Goal: Information Seeking & Learning: Learn about a topic

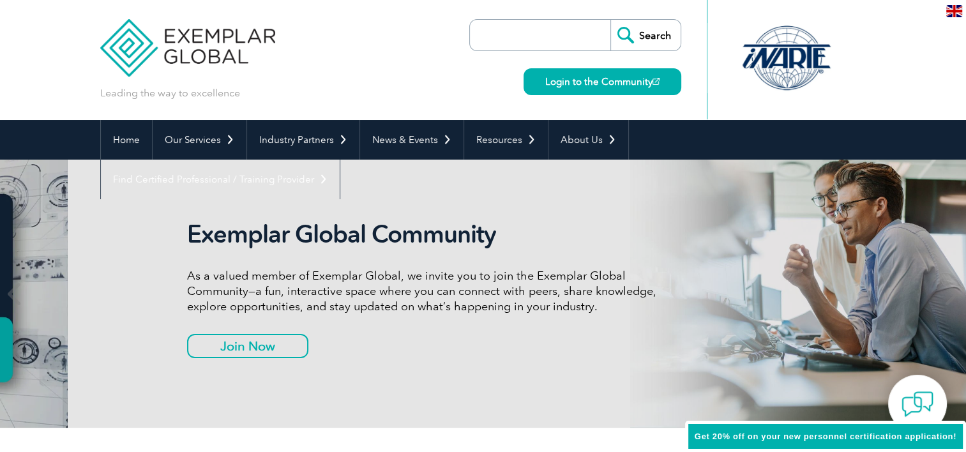
click at [187, 233] on h2 "Exemplar Global Community" at bounding box center [426, 234] width 479 height 29
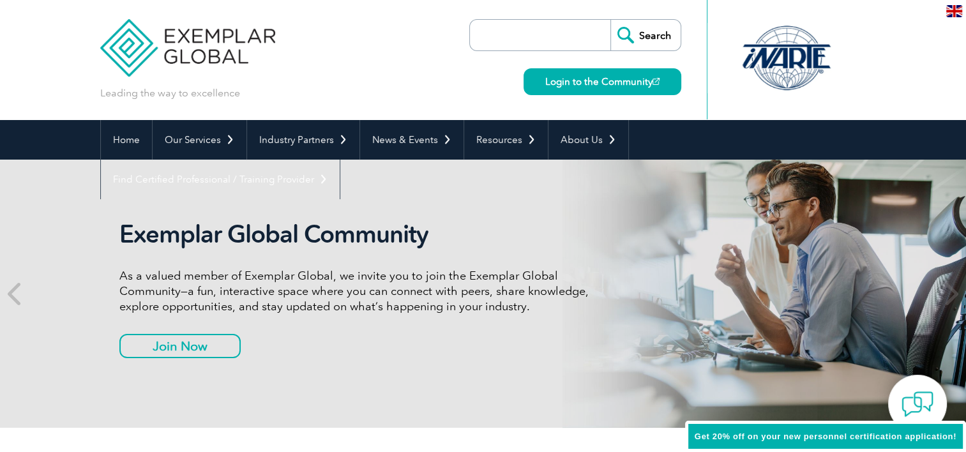
click at [288, 236] on h2 "Exemplar Global Community" at bounding box center [358, 234] width 479 height 29
click at [287, 236] on h2 "Exemplar Global Community" at bounding box center [358, 234] width 479 height 29
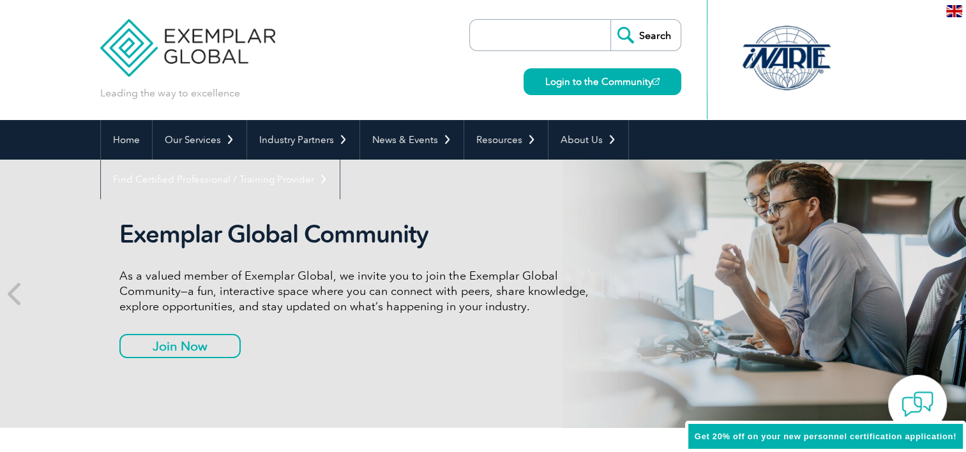
click at [287, 236] on h2 "Exemplar Global Community" at bounding box center [358, 234] width 479 height 29
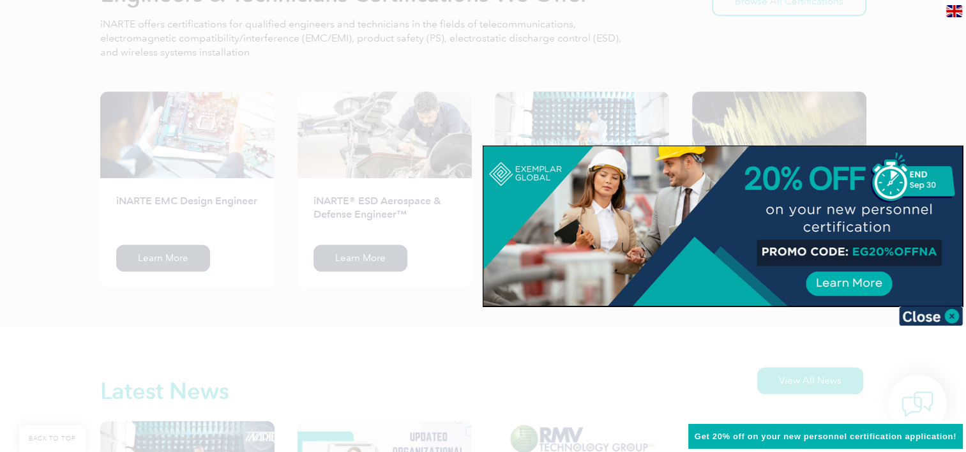
scroll to position [1675, 0]
click at [948, 311] on img at bounding box center [931, 315] width 64 height 19
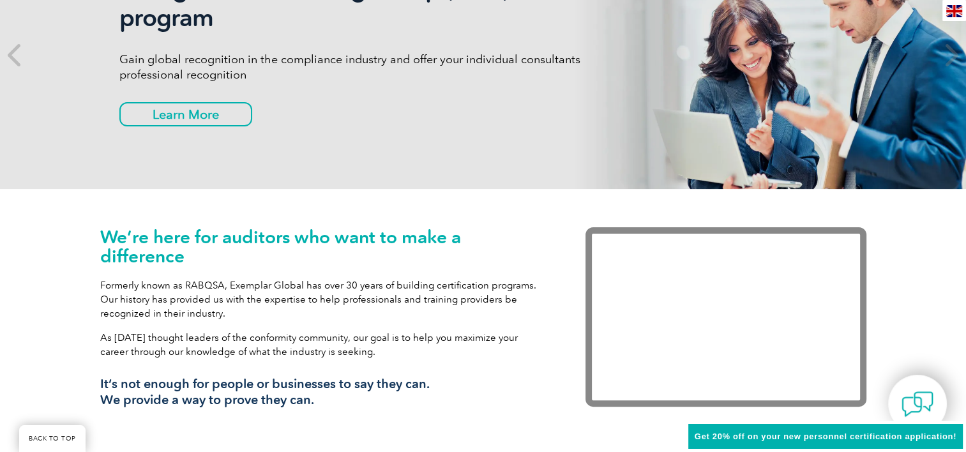
scroll to position [0, 0]
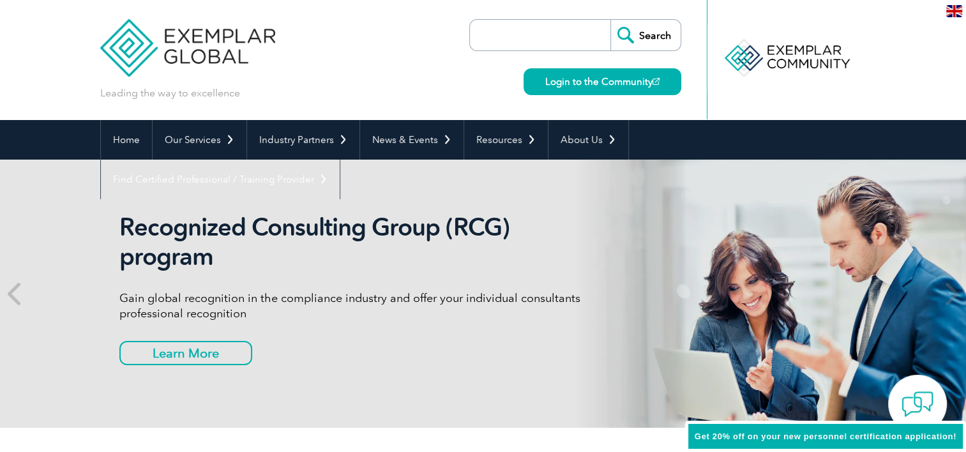
click at [219, 36] on img at bounding box center [188, 38] width 176 height 77
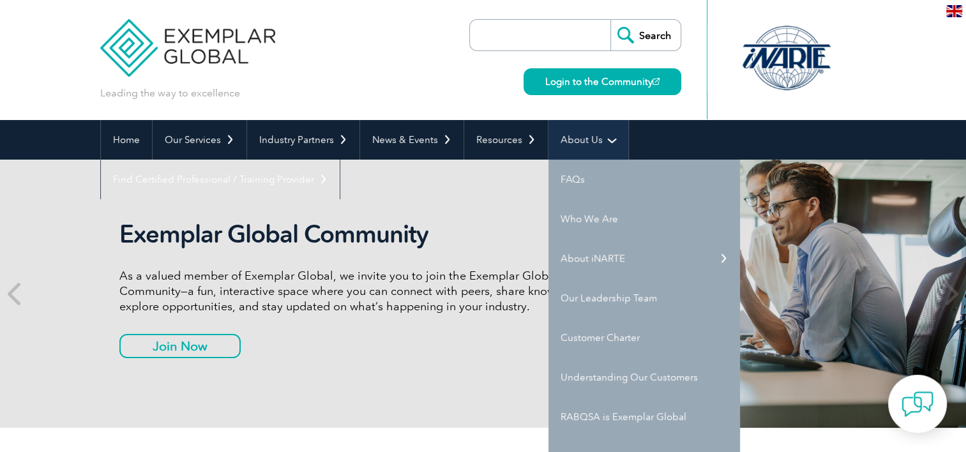
click at [583, 140] on link "About Us" at bounding box center [588, 140] width 80 height 40
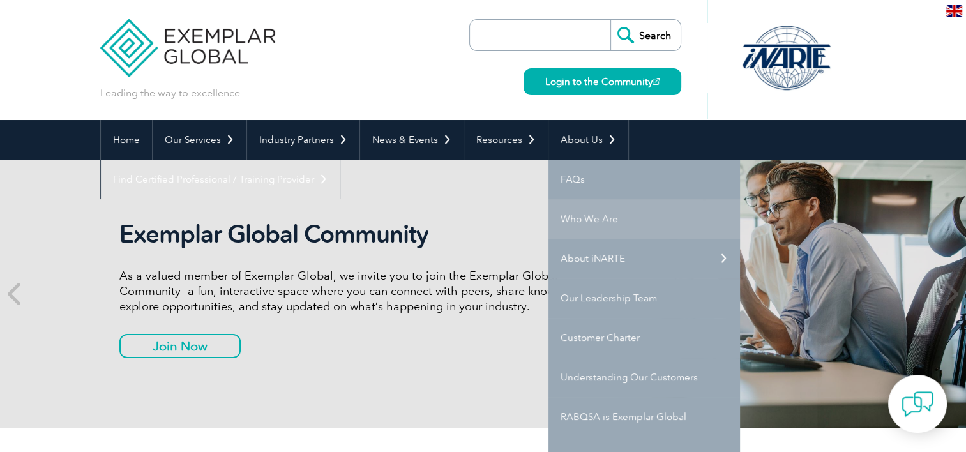
click at [587, 221] on link "Who We Are" at bounding box center [643, 219] width 191 height 40
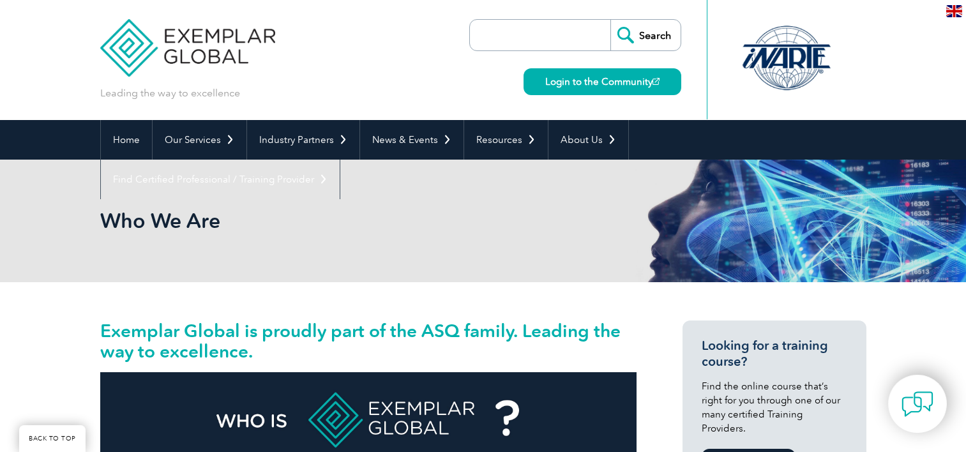
scroll to position [689, 0]
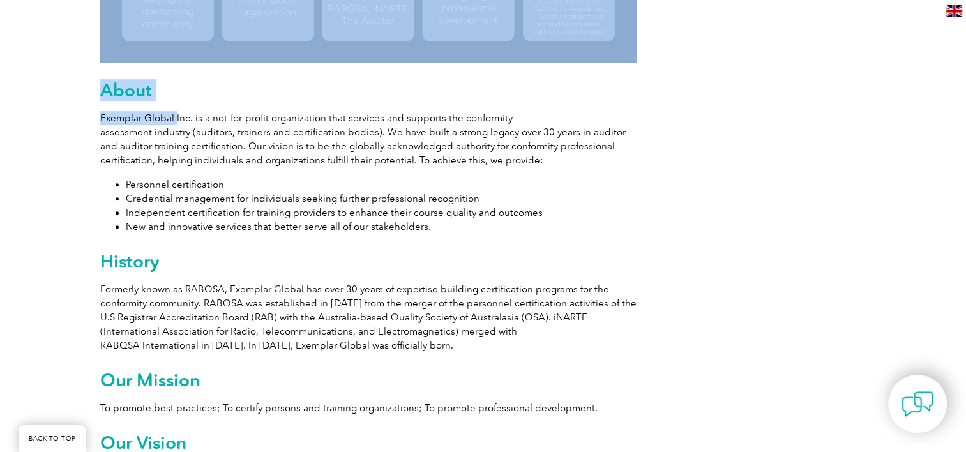
drag, startPoint x: 175, startPoint y: 116, endPoint x: 91, endPoint y: 117, distance: 84.3
drag, startPoint x: 91, startPoint y: 117, endPoint x: 108, endPoint y: 120, distance: 18.1
click at [108, 120] on p "Exemplar Global Inc. is a not-for-profit organization that services and support…" at bounding box center [368, 139] width 536 height 56
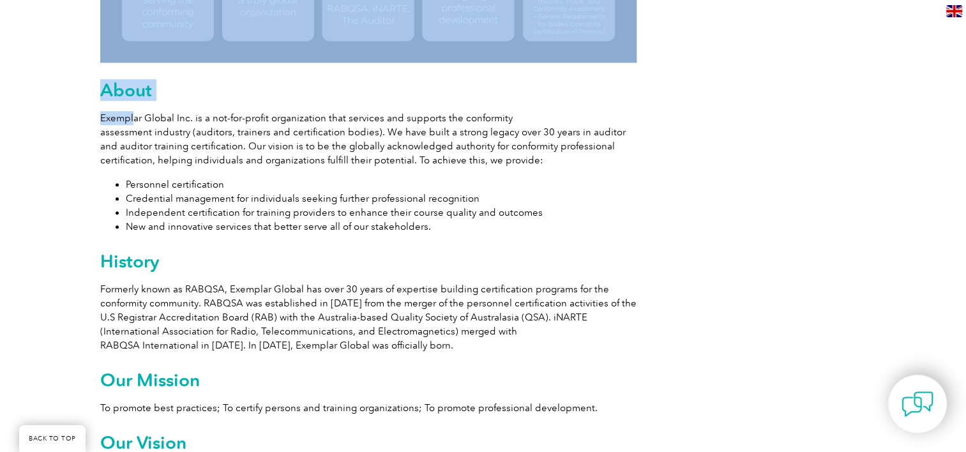
drag, startPoint x: 99, startPoint y: 119, endPoint x: 135, endPoint y: 120, distance: 35.8
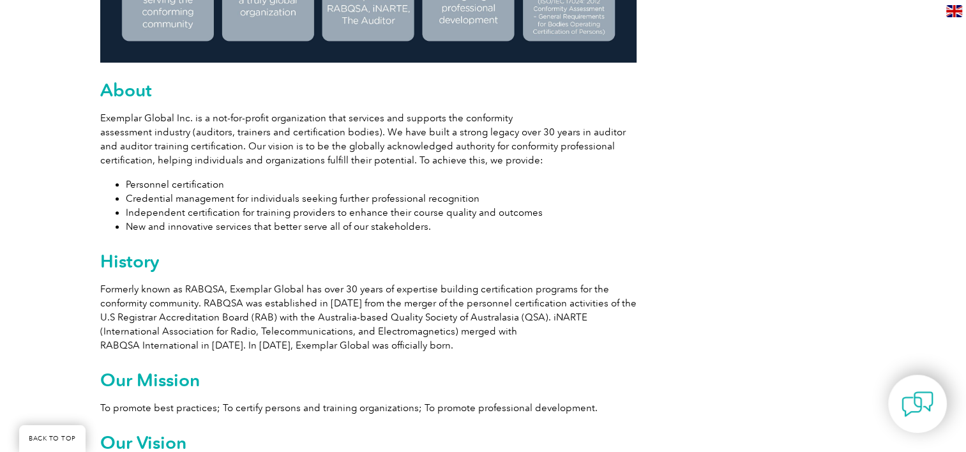
drag, startPoint x: 135, startPoint y: 120, endPoint x: 148, endPoint y: 120, distance: 13.4
click at [142, 120] on p "Exemplar Global Inc. is a not-for-profit organization that services and support…" at bounding box center [368, 139] width 536 height 56
click at [166, 120] on p "Exemplar Global Inc. is a not-for-profit organization that services and support…" at bounding box center [368, 139] width 536 height 56
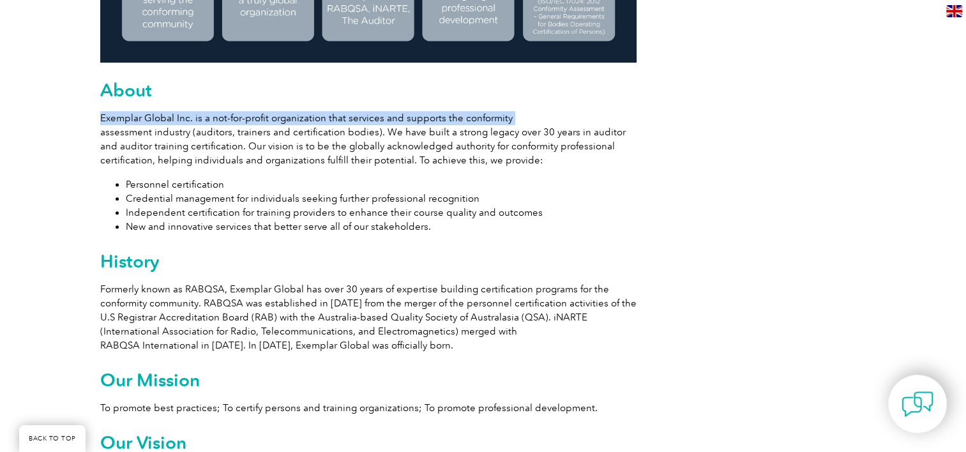
click at [166, 120] on p "Exemplar Global Inc. is a not-for-profit organization that services and support…" at bounding box center [368, 139] width 536 height 56
copy p "Exemplar Global Inc. is a not-for-profit organization that services and support…"
